Goal: Use online tool/utility: Utilize a website feature to perform a specific function

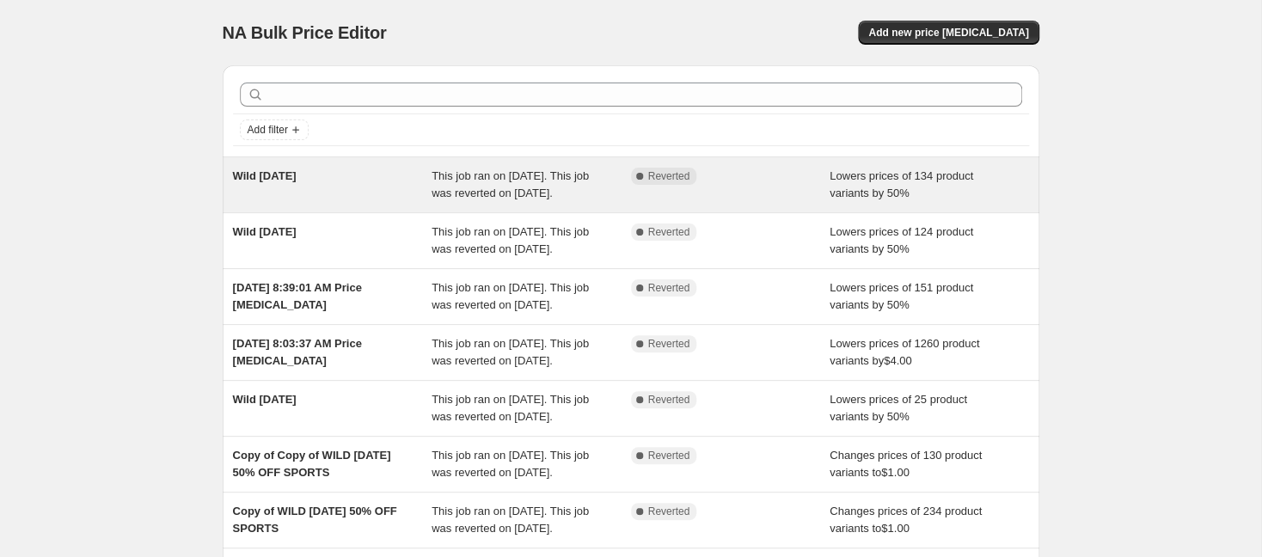
click at [455, 177] on span "This job ran on [DATE]. This job was reverted on [DATE]." at bounding box center [510, 184] width 157 height 30
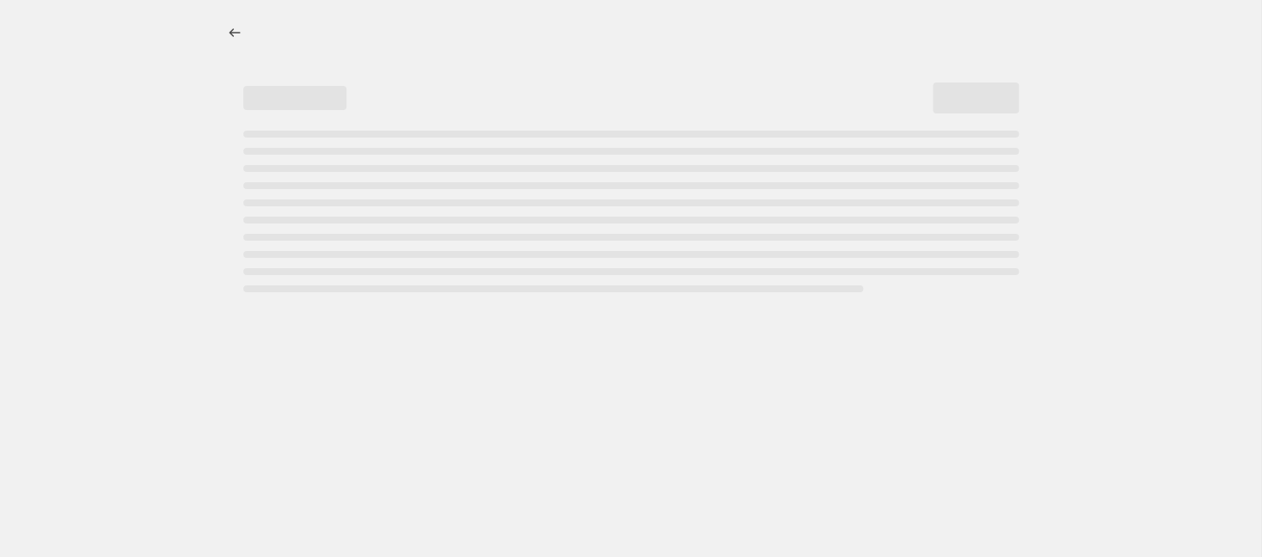
select select "percentage"
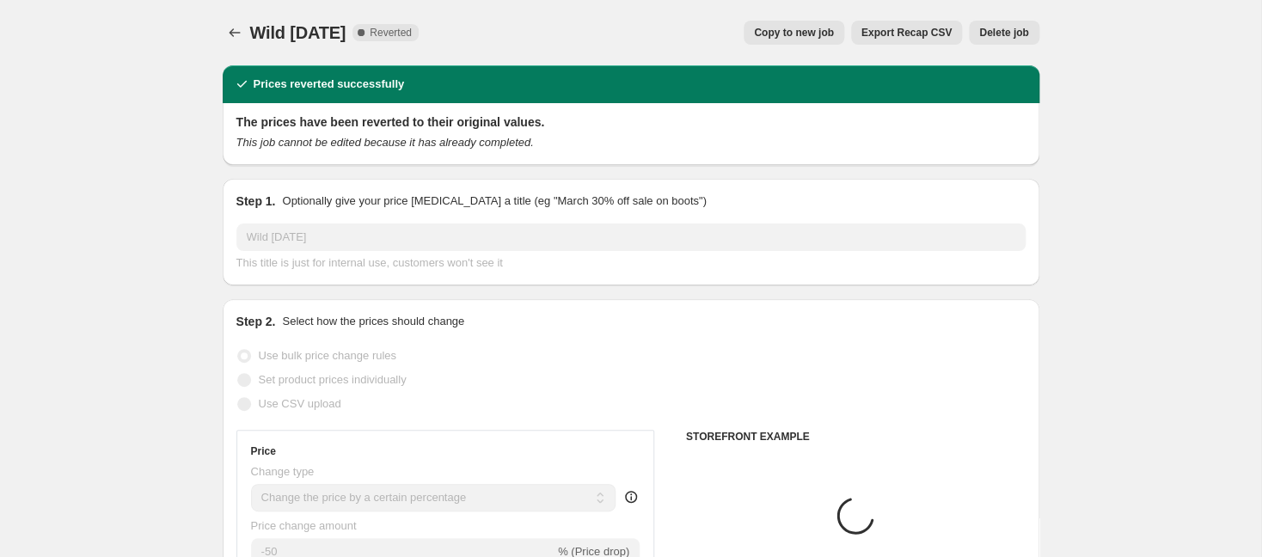
select select "collection"
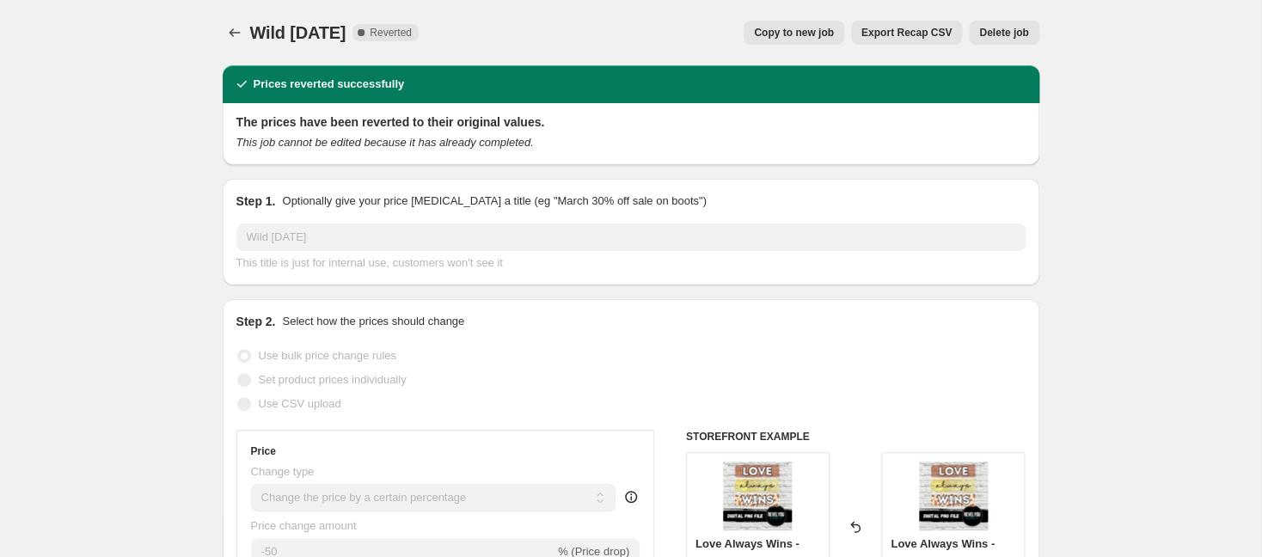
click at [813, 21] on div "Wild [DATE]. This page is ready Wild [DATE] Complete Reverted Copy to new job E…" at bounding box center [631, 32] width 817 height 65
click at [799, 38] on span "Copy to new job" at bounding box center [794, 33] width 80 height 14
select select "percentage"
select select "collection"
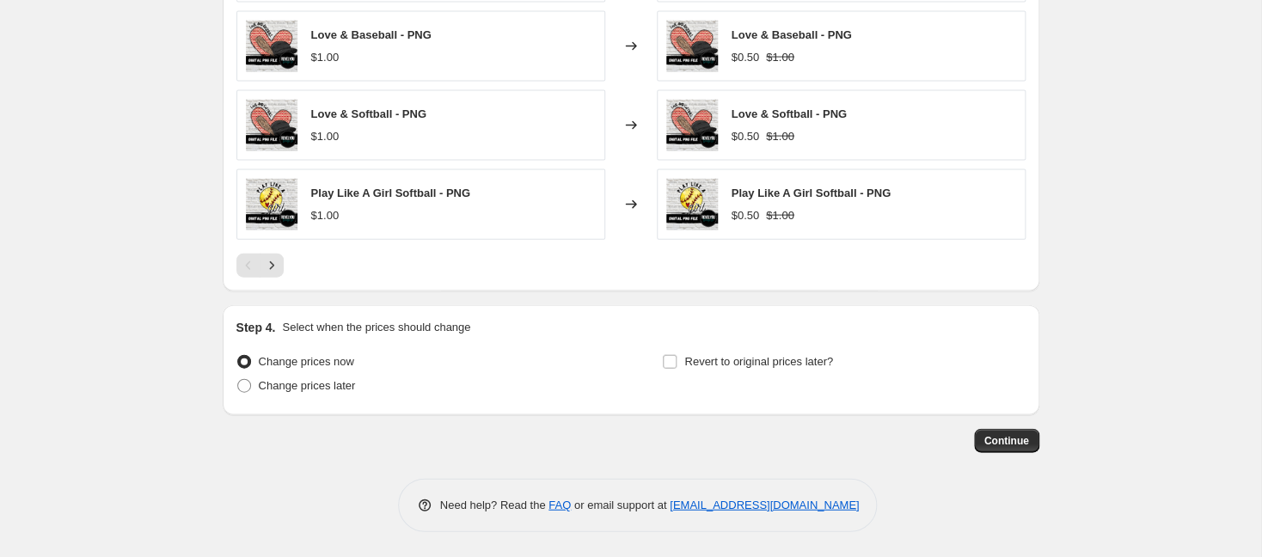
scroll to position [1360, 0]
click at [296, 390] on span "Change prices later" at bounding box center [307, 384] width 97 height 13
click at [238, 379] on input "Change prices later" at bounding box center [237, 378] width 1 height 1
radio input "true"
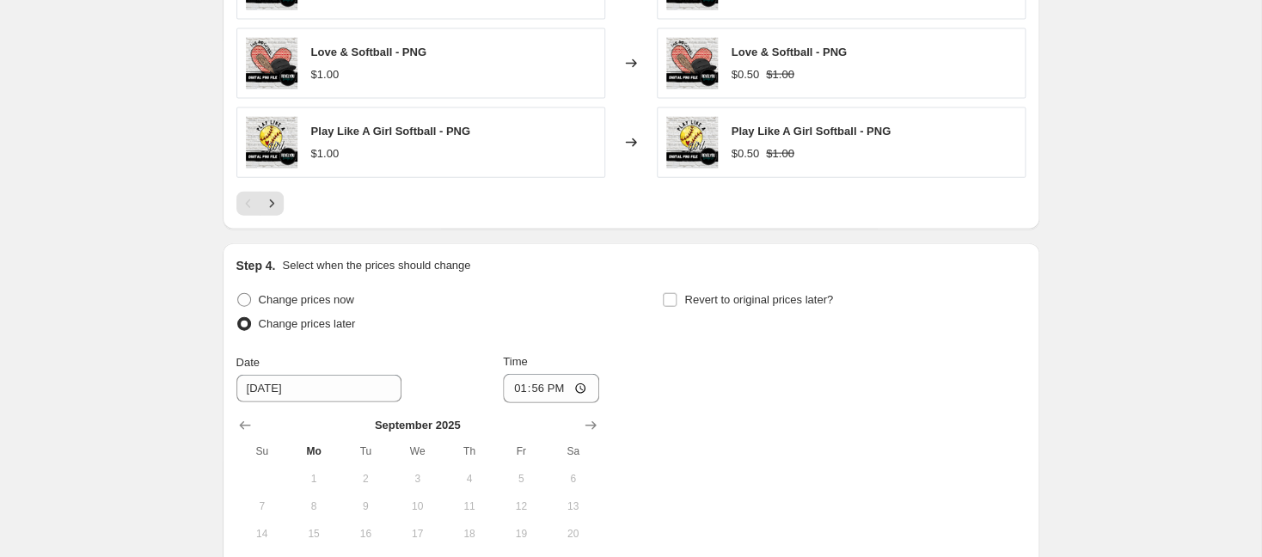
scroll to position [1541, 0]
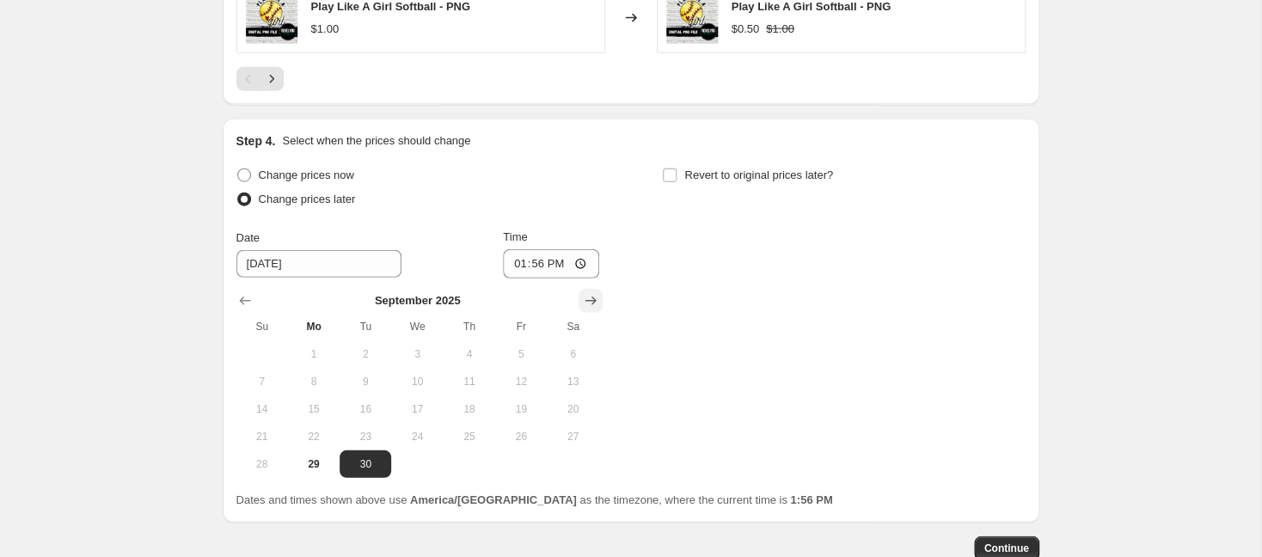
click at [592, 300] on icon "Show next month, October 2025" at bounding box center [590, 301] width 11 height 9
click at [421, 359] on span "1" at bounding box center [417, 354] width 38 height 14
type input "[DATE]"
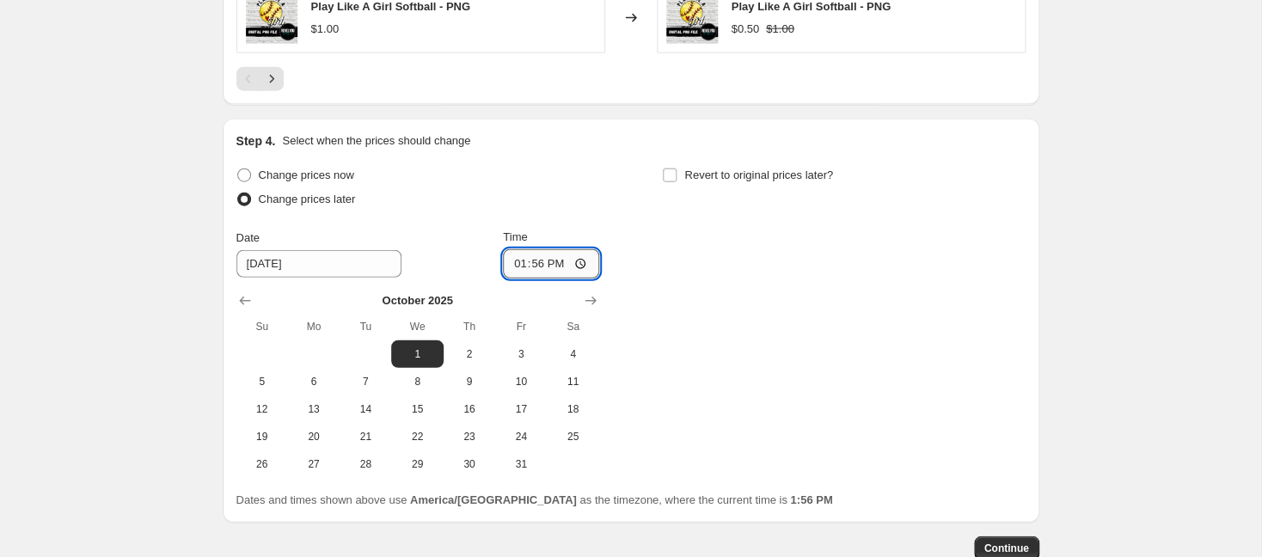
click at [527, 267] on input "13:56" at bounding box center [551, 263] width 96 height 29
type input "00:00"
click at [680, 181] on label "Revert to original prices later?" at bounding box center [747, 175] width 171 height 24
click at [677, 181] on input "Revert to original prices later?" at bounding box center [670, 176] width 14 height 14
checkbox input "true"
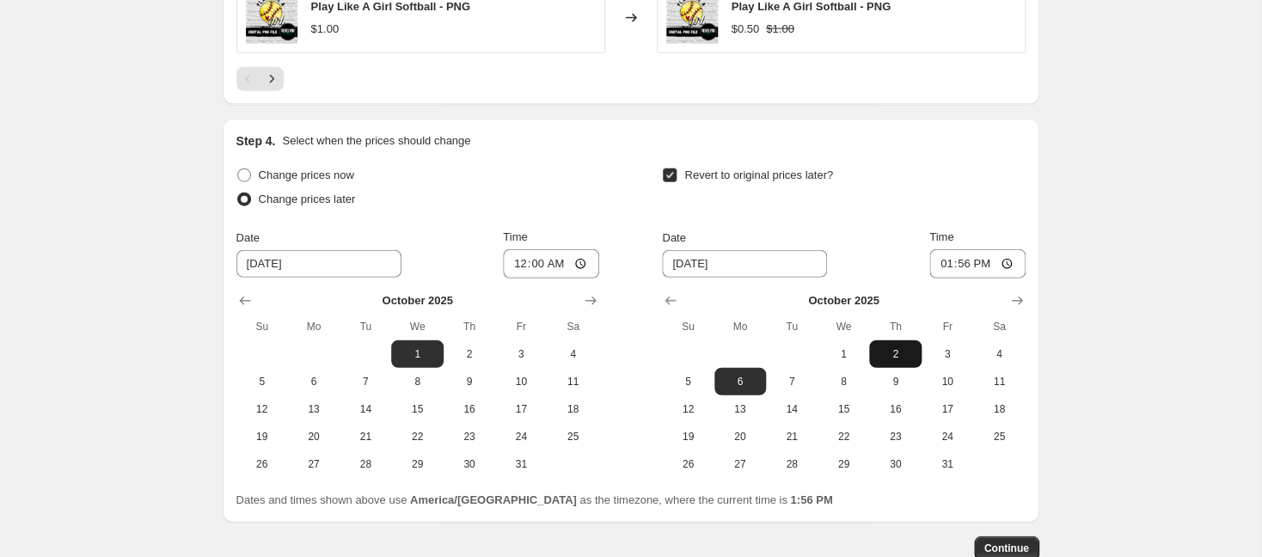
click at [893, 361] on span "2" at bounding box center [895, 354] width 38 height 14
type input "[DATE]"
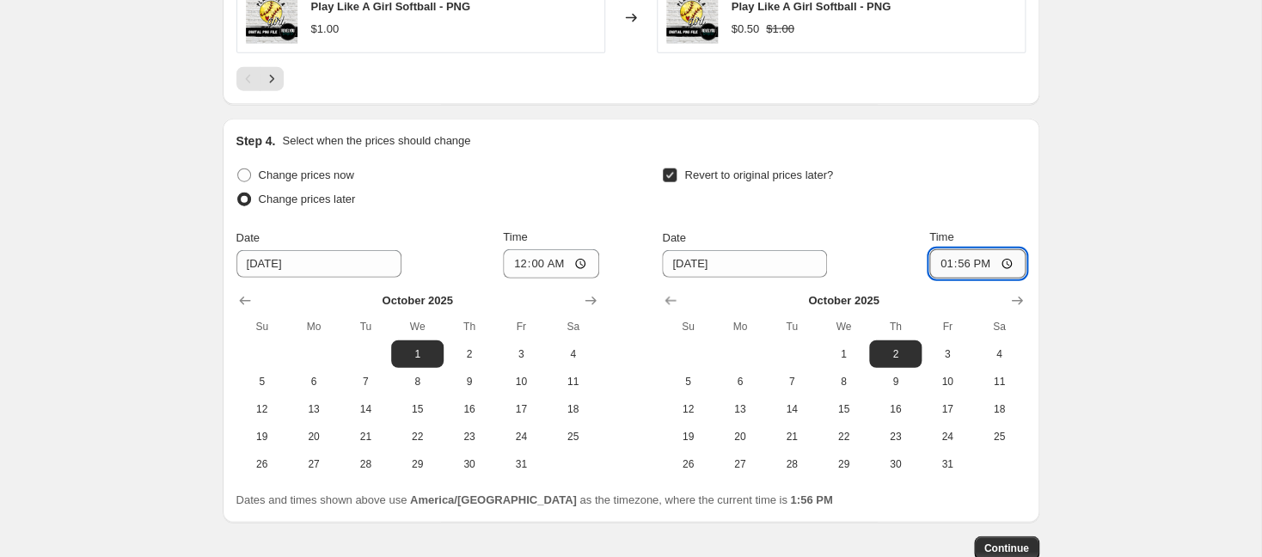
click at [960, 272] on input "13:56" at bounding box center [977, 263] width 96 height 29
type input "00:00"
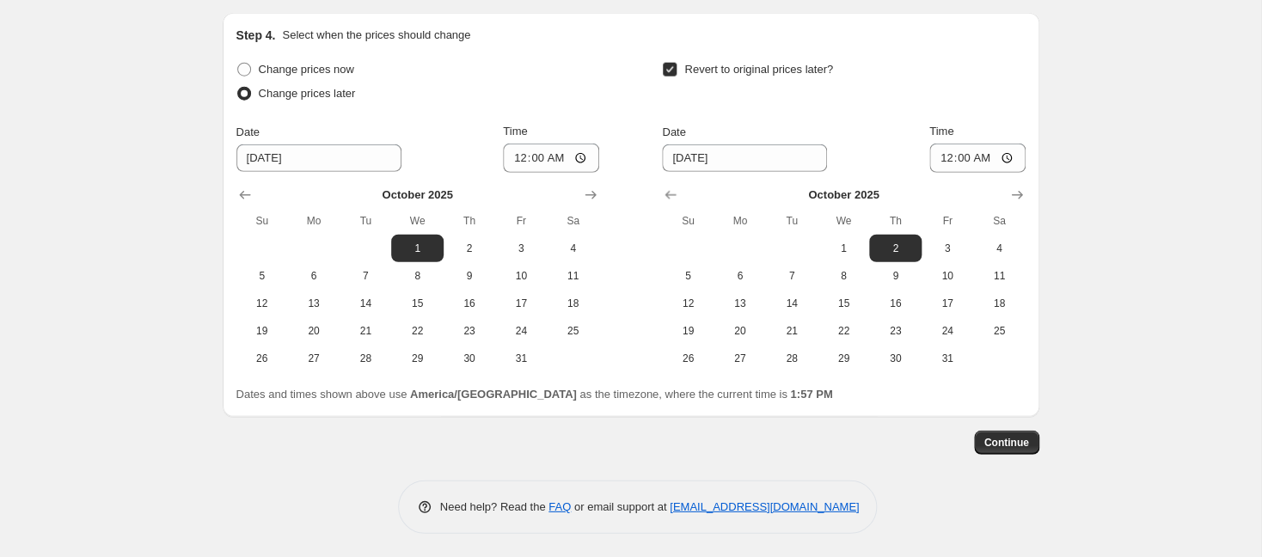
scroll to position [1653, 0]
click at [1006, 437] on span "Continue" at bounding box center [1007, 440] width 45 height 14
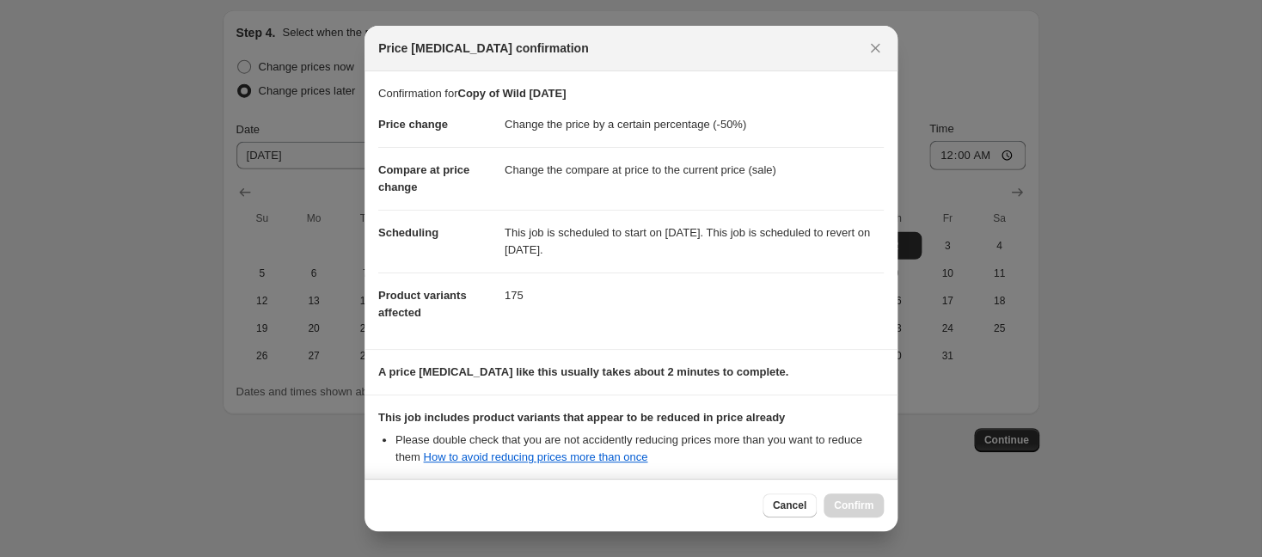
scroll to position [165, 0]
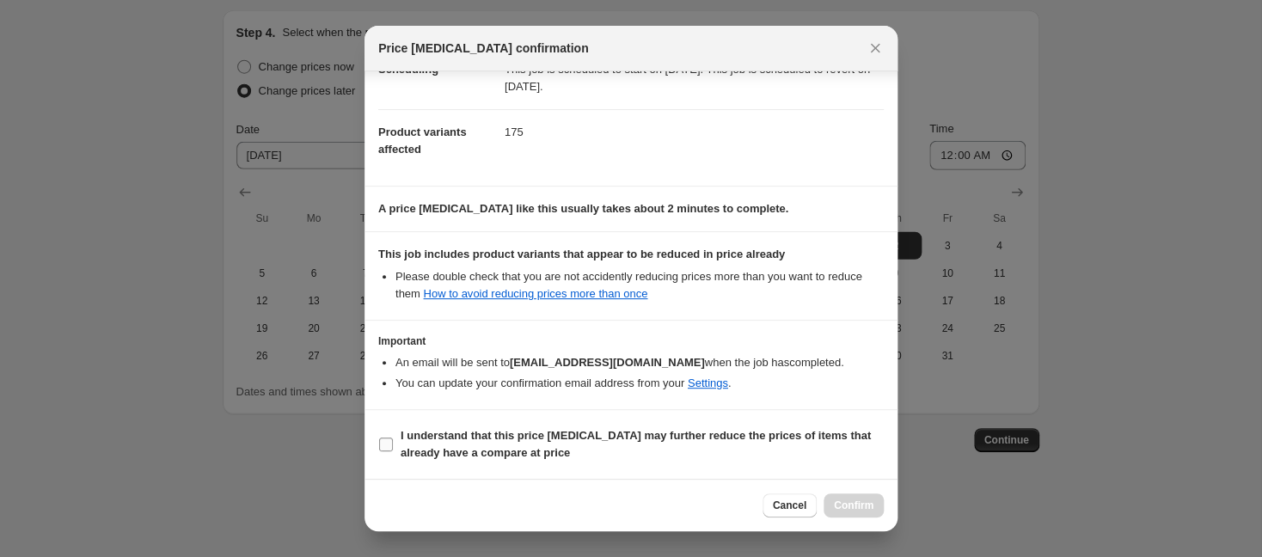
click at [390, 444] on input "I understand that this price [MEDICAL_DATA] may further reduce the prices of it…" at bounding box center [386, 445] width 14 height 14
checkbox input "true"
click at [843, 495] on button "Confirm" at bounding box center [854, 506] width 60 height 24
